Goal: Task Accomplishment & Management: Use online tool/utility

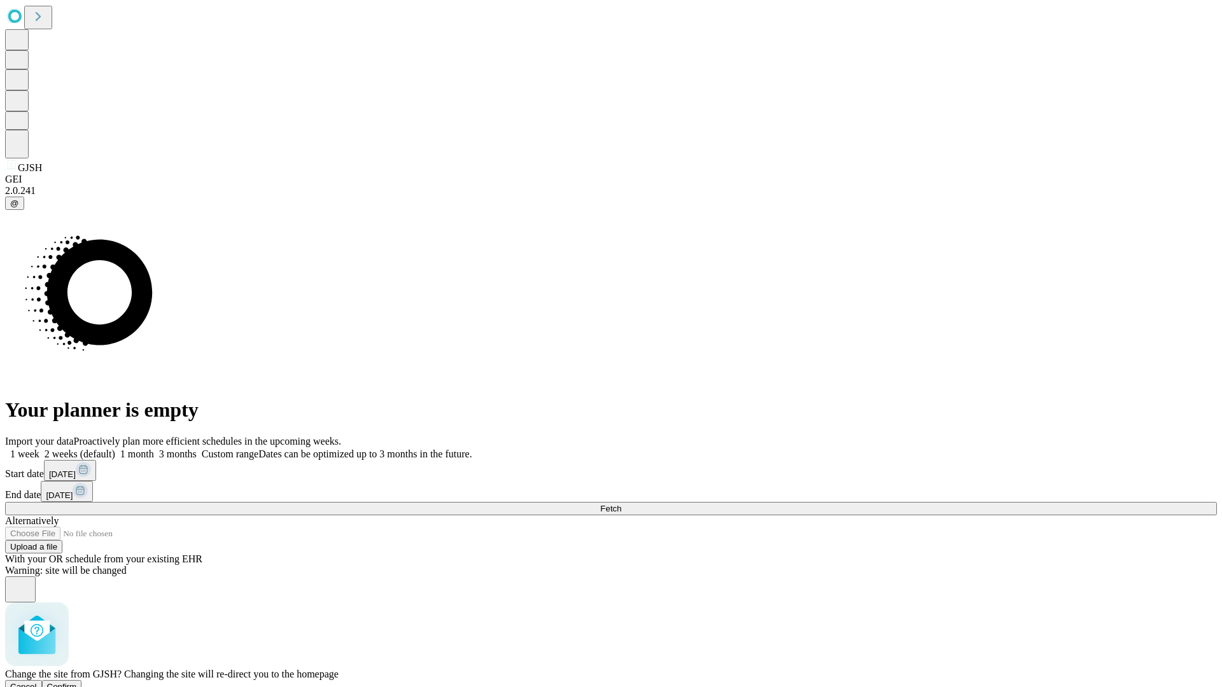
click at [77, 682] on span "Confirm" at bounding box center [62, 687] width 30 height 10
click at [39, 449] on label "1 week" at bounding box center [22, 454] width 34 height 11
click at [621, 504] on span "Fetch" at bounding box center [610, 509] width 21 height 10
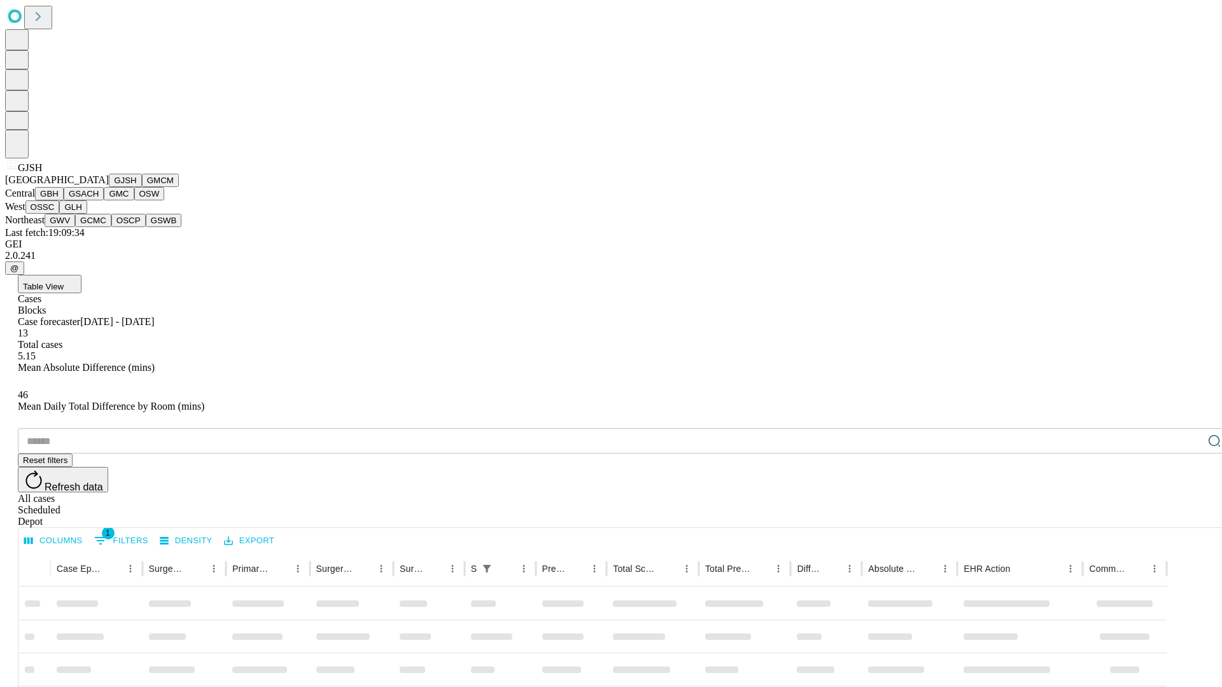
click at [142, 187] on button "GMCM" at bounding box center [160, 180] width 37 height 13
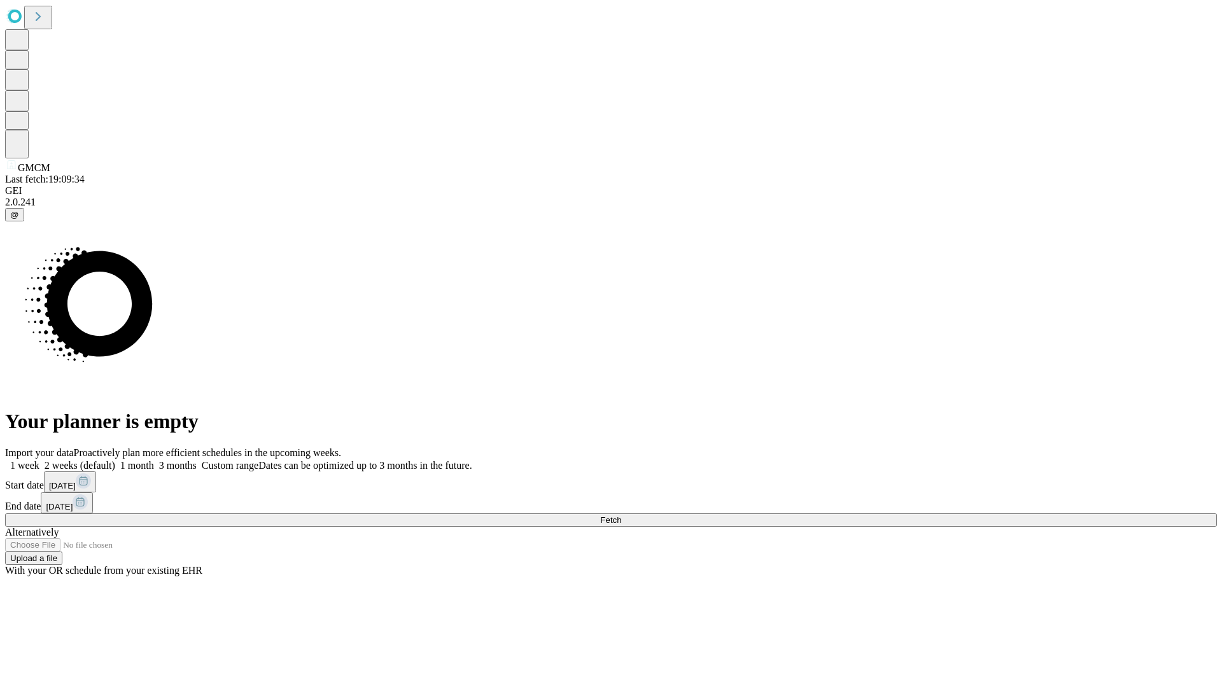
click at [39, 460] on label "1 week" at bounding box center [22, 465] width 34 height 11
click at [621, 516] on span "Fetch" at bounding box center [610, 521] width 21 height 10
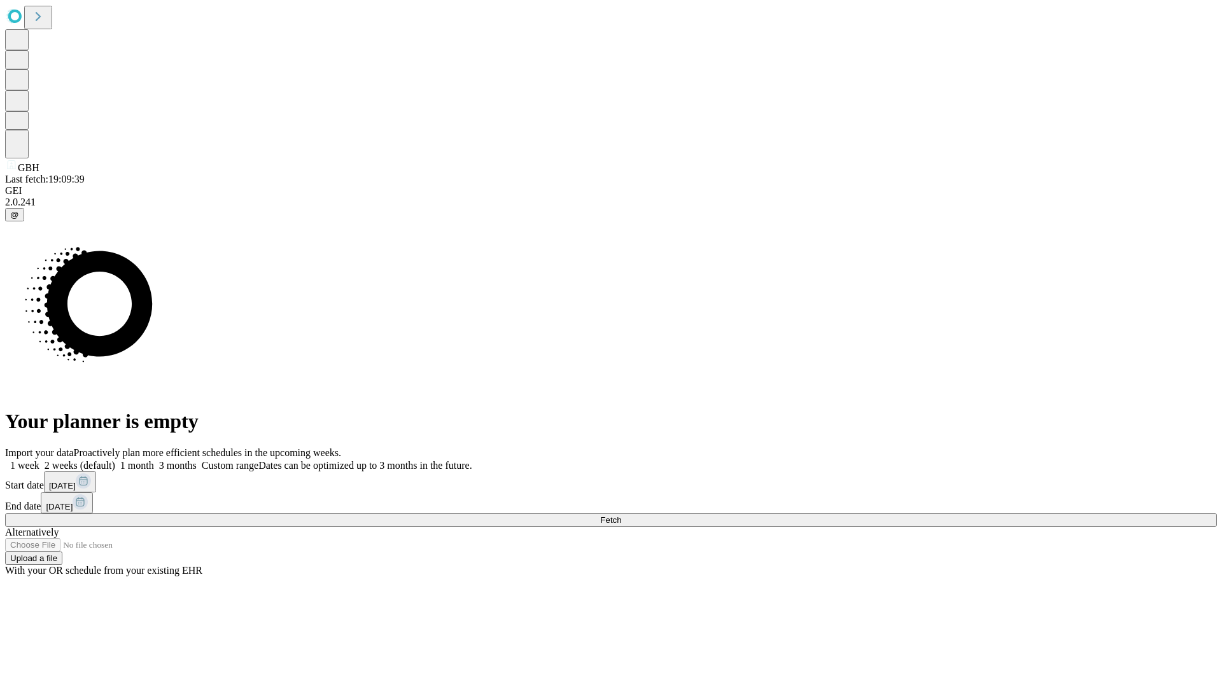
click at [621, 516] on span "Fetch" at bounding box center [610, 521] width 21 height 10
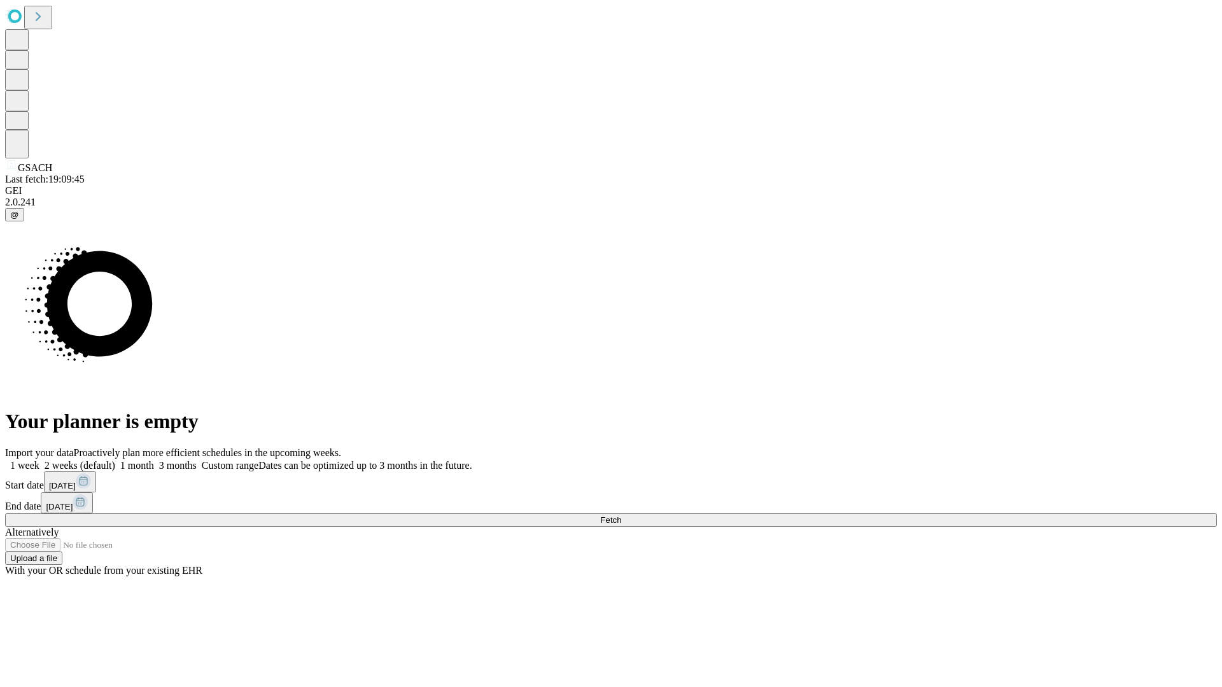
click at [39, 460] on label "1 week" at bounding box center [22, 465] width 34 height 11
click at [621, 516] on span "Fetch" at bounding box center [610, 521] width 21 height 10
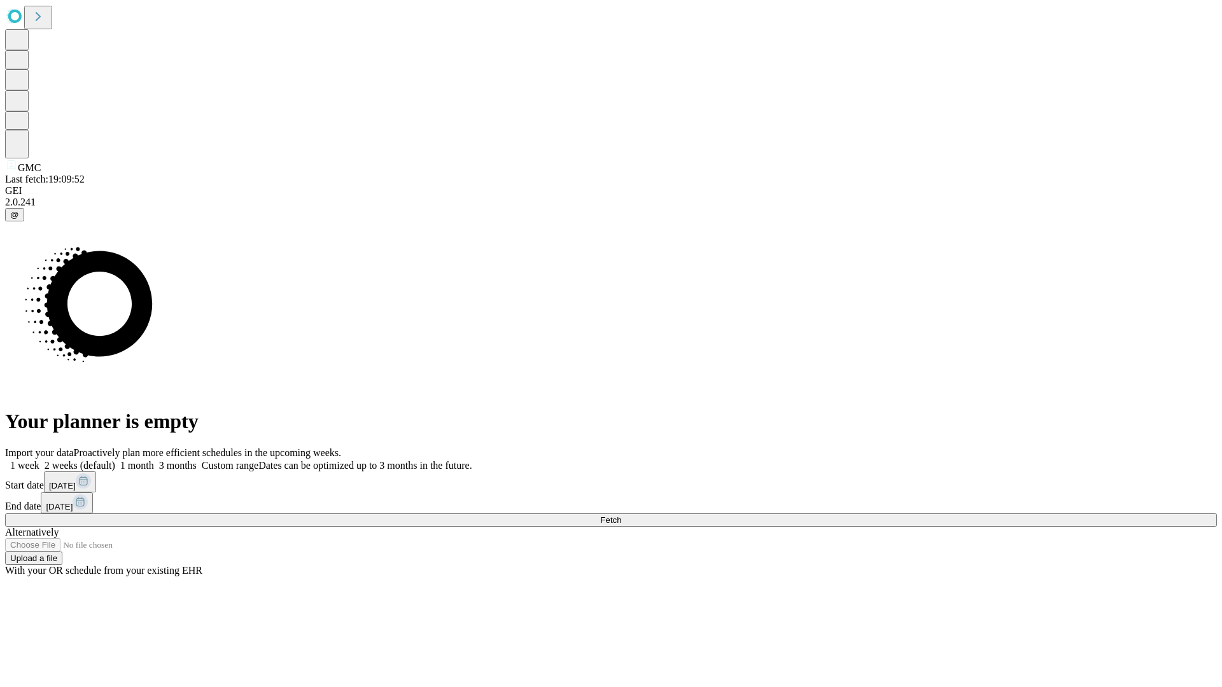
click at [39, 460] on label "1 week" at bounding box center [22, 465] width 34 height 11
click at [621, 516] on span "Fetch" at bounding box center [610, 521] width 21 height 10
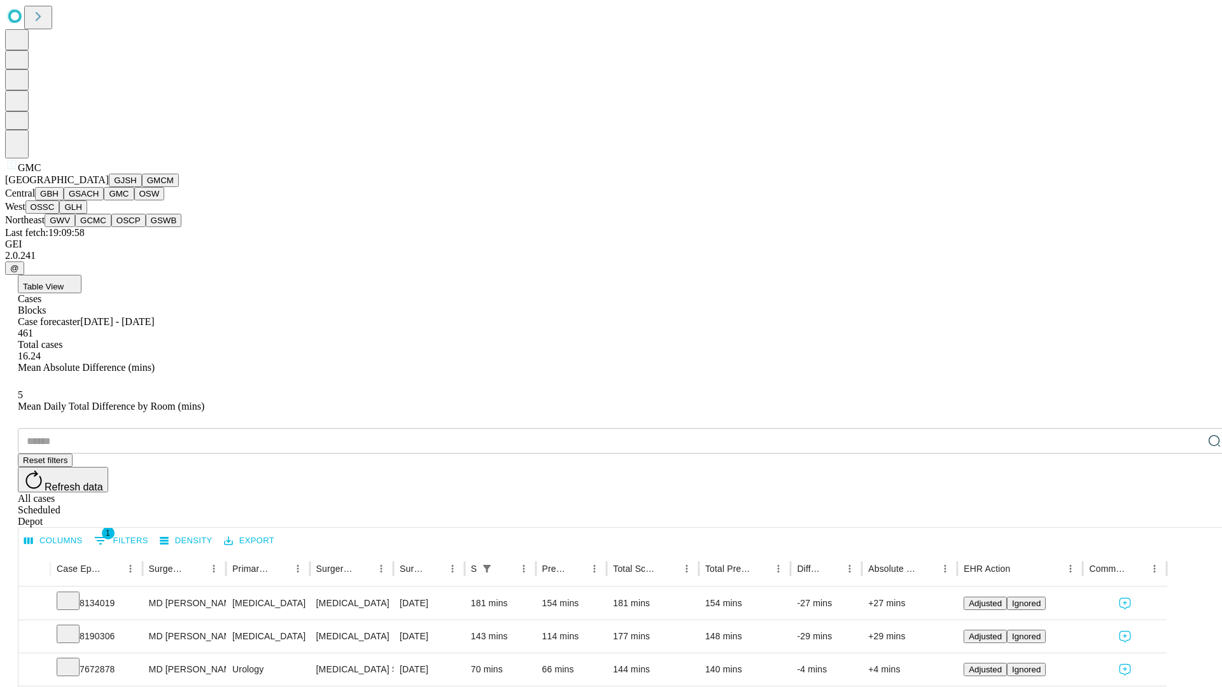
click at [134, 201] on button "OSW" at bounding box center [149, 193] width 31 height 13
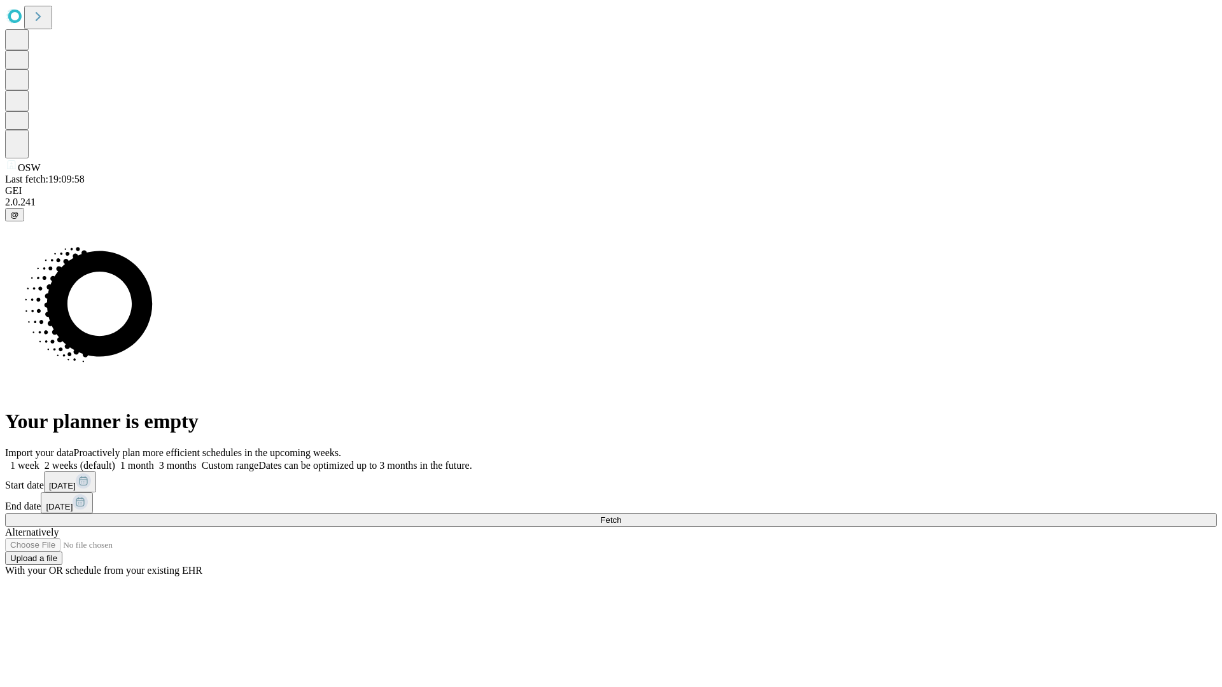
click at [39, 460] on label "1 week" at bounding box center [22, 465] width 34 height 11
click at [621, 516] on span "Fetch" at bounding box center [610, 521] width 21 height 10
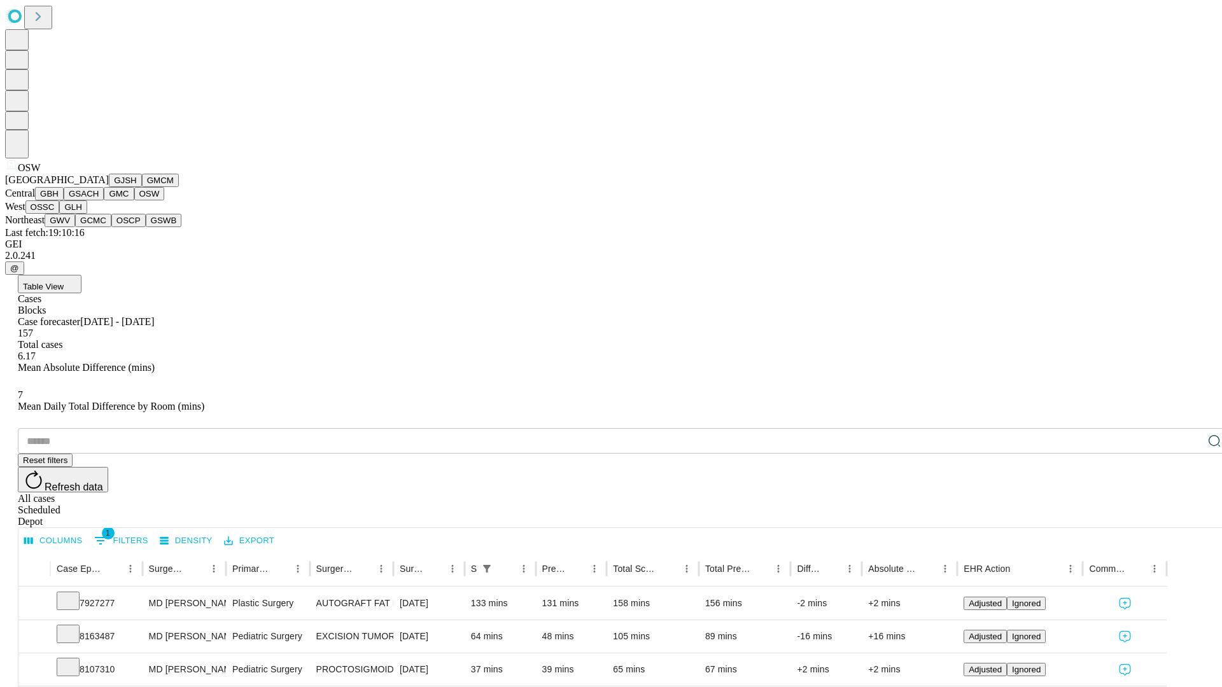
click at [60, 214] on button "OSSC" at bounding box center [42, 207] width 34 height 13
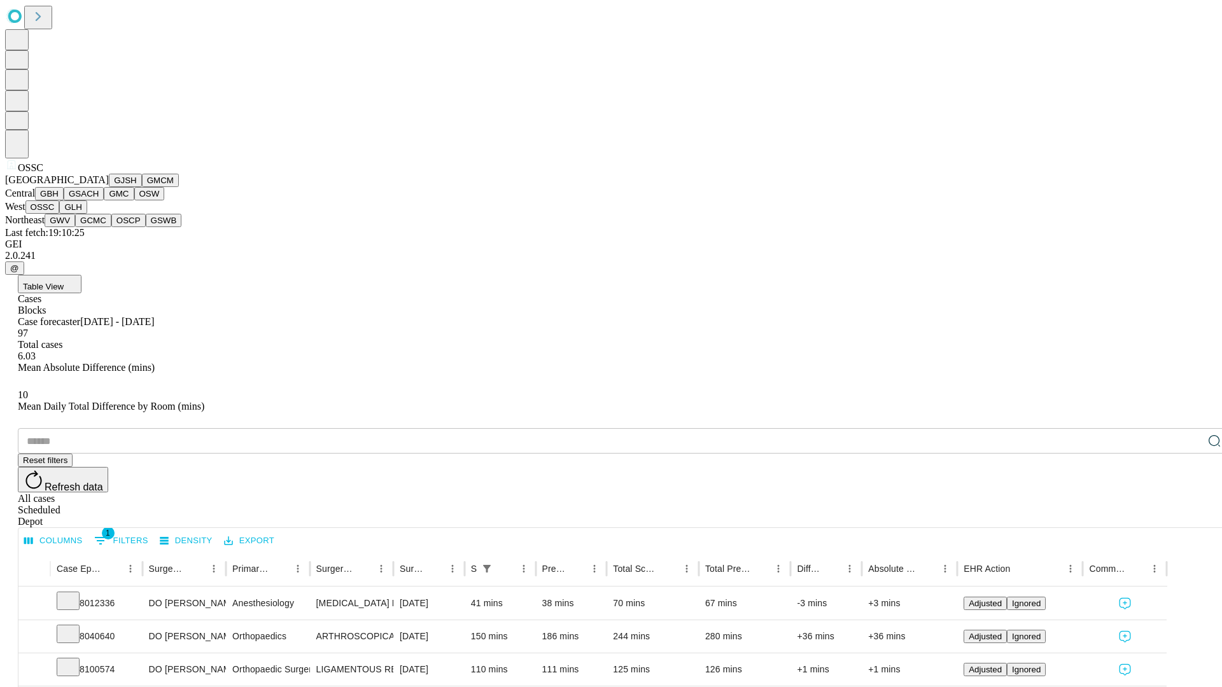
click at [87, 214] on button "GLH" at bounding box center [72, 207] width 27 height 13
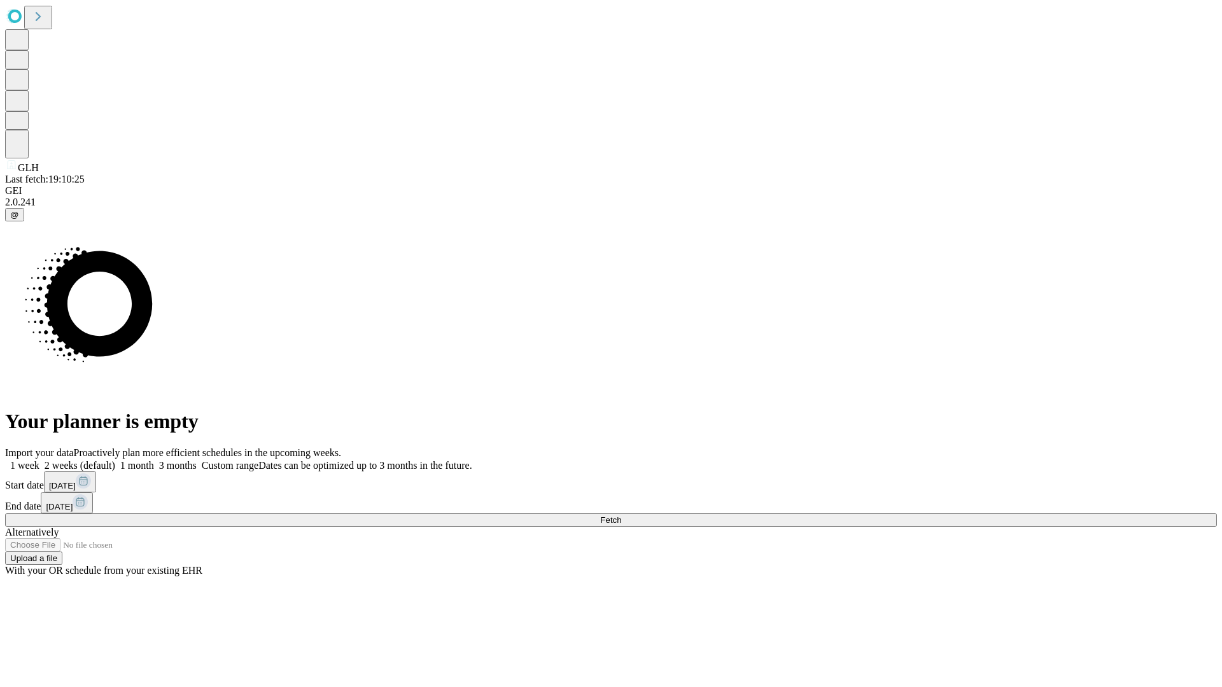
click at [39, 460] on label "1 week" at bounding box center [22, 465] width 34 height 11
click at [621, 516] on span "Fetch" at bounding box center [610, 521] width 21 height 10
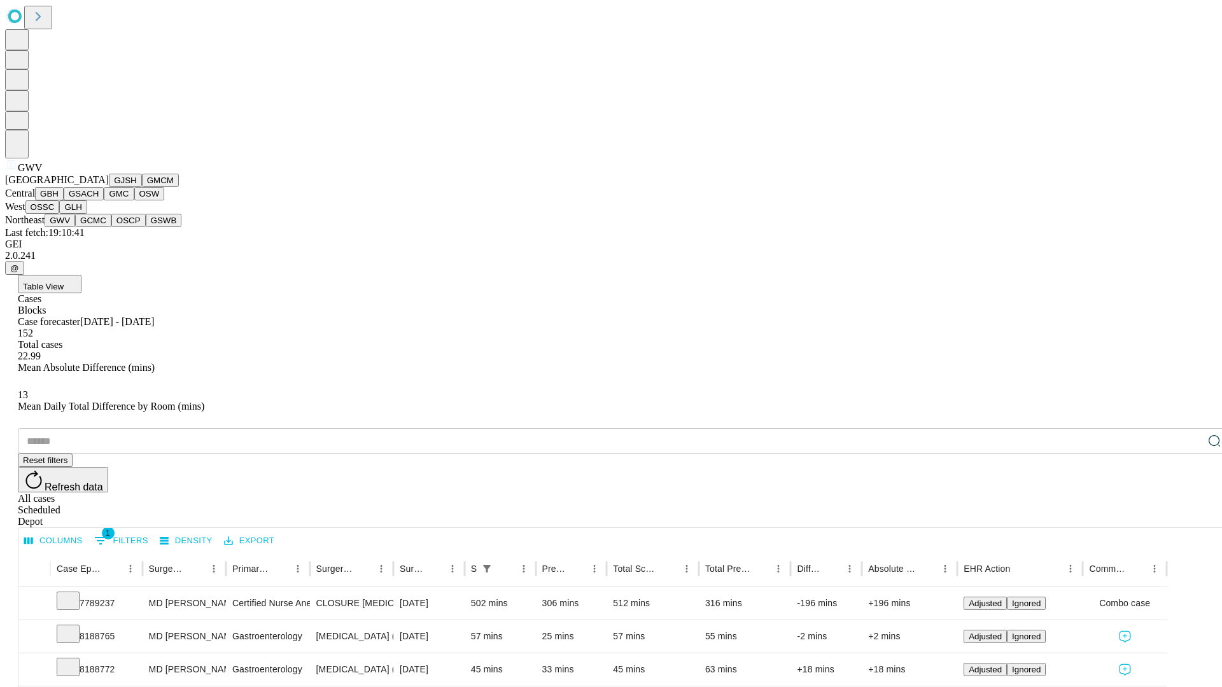
click at [99, 227] on button "GCMC" at bounding box center [93, 220] width 36 height 13
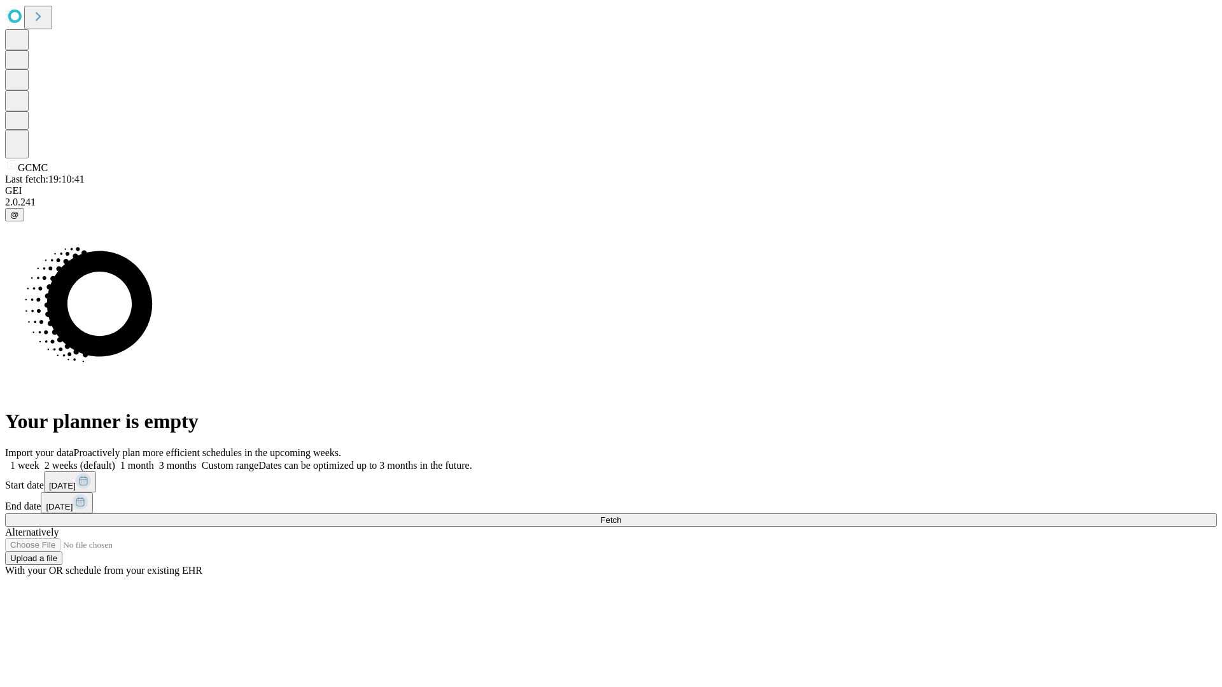
click at [39, 460] on label "1 week" at bounding box center [22, 465] width 34 height 11
click at [621, 516] on span "Fetch" at bounding box center [610, 521] width 21 height 10
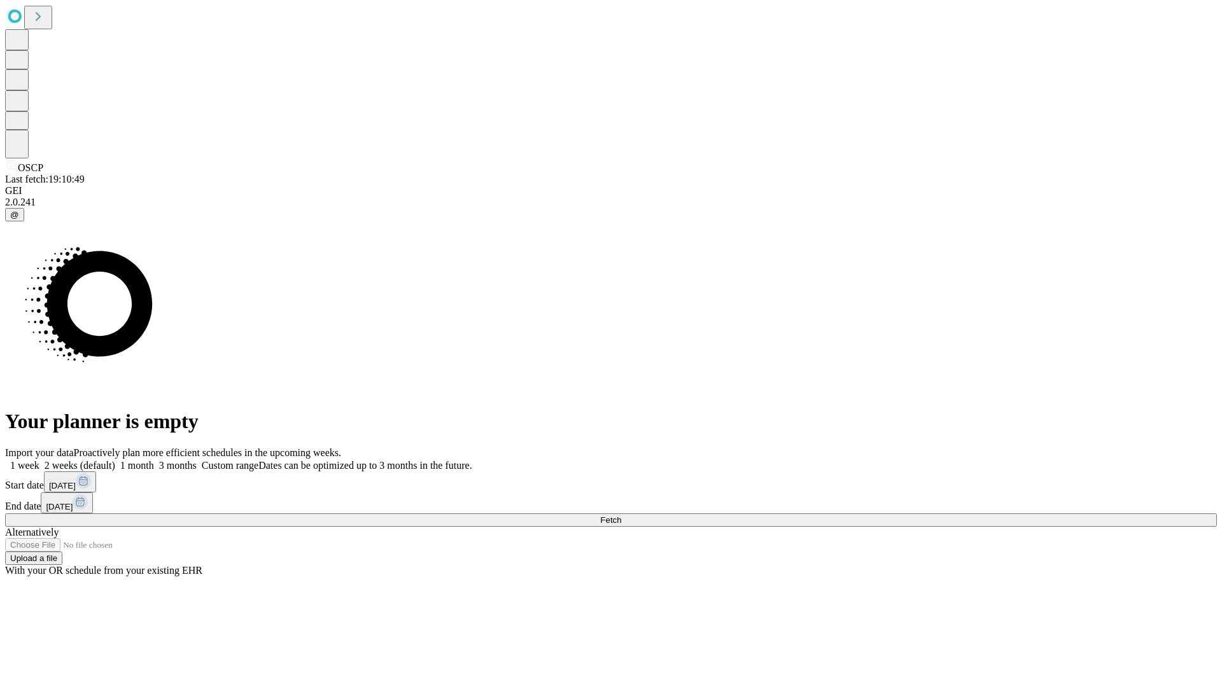
click at [39, 460] on label "1 week" at bounding box center [22, 465] width 34 height 11
click at [621, 516] on span "Fetch" at bounding box center [610, 521] width 21 height 10
